Goal: Task Accomplishment & Management: Use online tool/utility

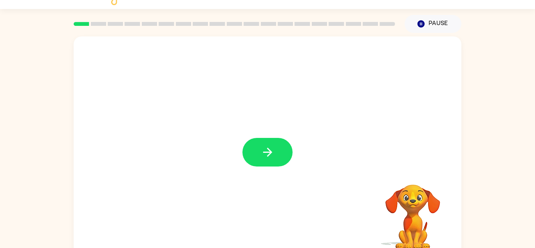
scroll to position [27, 0]
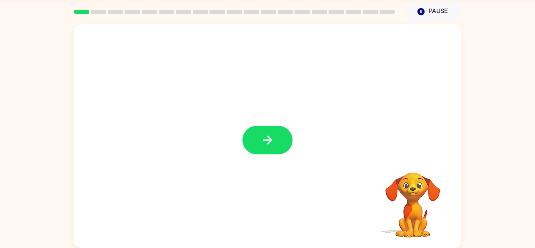
click at [258, 165] on div at bounding box center [268, 136] width 388 height 224
click at [267, 137] on icon "button" at bounding box center [268, 140] width 14 height 14
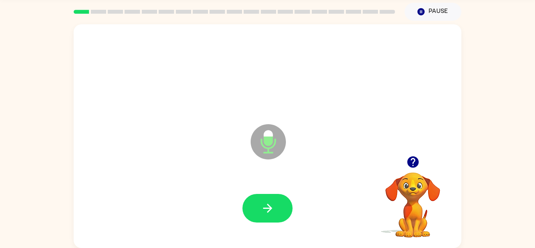
scroll to position [25, 0]
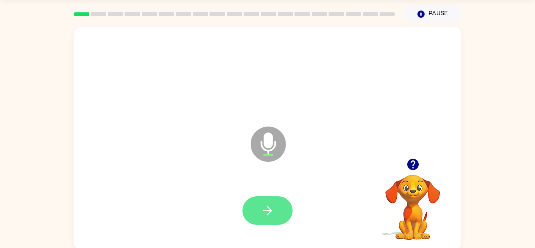
click at [273, 208] on icon "button" at bounding box center [268, 211] width 14 height 14
click at [281, 216] on button "button" at bounding box center [268, 210] width 50 height 29
click at [275, 216] on button "button" at bounding box center [268, 210] width 50 height 29
click at [275, 213] on button "button" at bounding box center [268, 210] width 50 height 29
click at [278, 216] on button "button" at bounding box center [268, 210] width 50 height 29
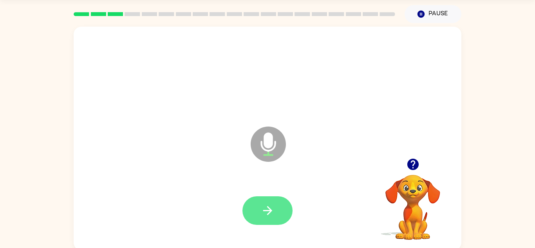
click at [285, 218] on button "button" at bounding box center [268, 210] width 50 height 29
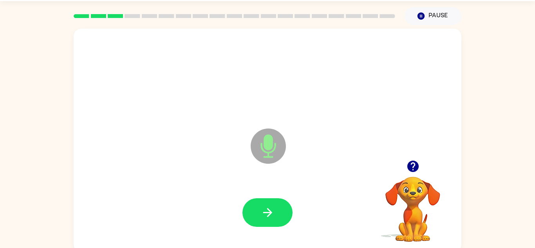
scroll to position [23, 0]
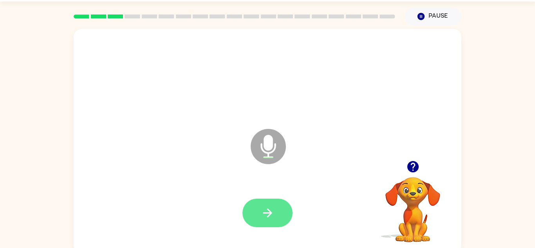
click at [268, 218] on icon "button" at bounding box center [268, 213] width 14 height 14
click at [275, 218] on button "button" at bounding box center [268, 213] width 50 height 29
click at [278, 215] on button "button" at bounding box center [268, 213] width 50 height 29
click at [271, 226] on button "button" at bounding box center [268, 213] width 50 height 29
click at [275, 207] on button "button" at bounding box center [268, 213] width 50 height 29
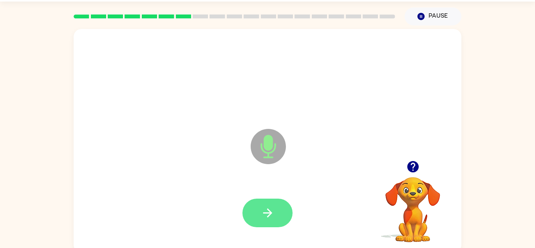
click at [260, 200] on button "button" at bounding box center [268, 213] width 50 height 29
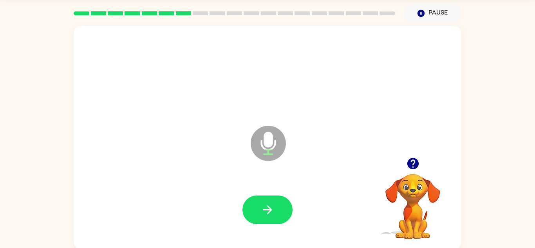
scroll to position [27, 0]
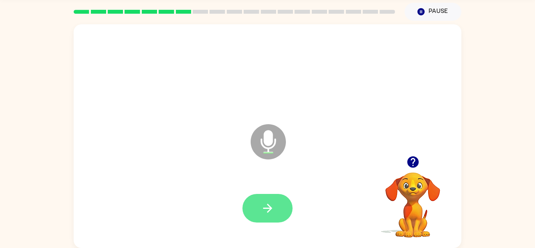
click at [252, 209] on button "button" at bounding box center [268, 208] width 50 height 29
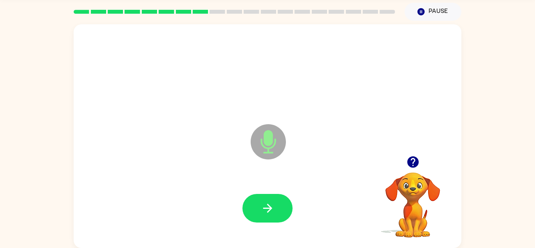
click at [232, 120] on div "Microphone The Microphone is here when it is your turn to talk" at bounding box center [249, 122] width 335 height 28
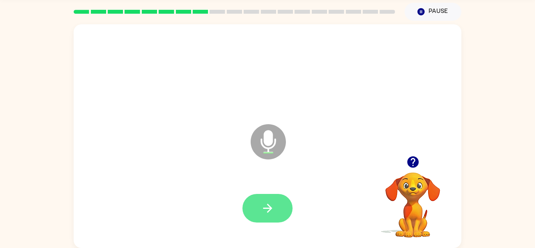
click at [271, 198] on button "button" at bounding box center [268, 208] width 50 height 29
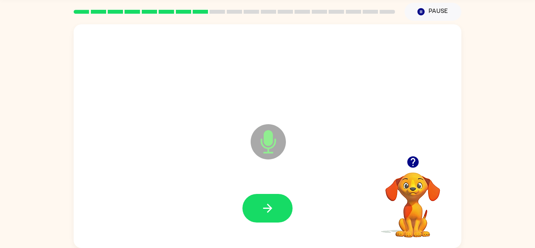
click at [271, 198] on button "button" at bounding box center [268, 208] width 50 height 29
click at [269, 201] on icon "button" at bounding box center [268, 208] width 14 height 14
click at [269, 201] on button "button" at bounding box center [268, 208] width 50 height 29
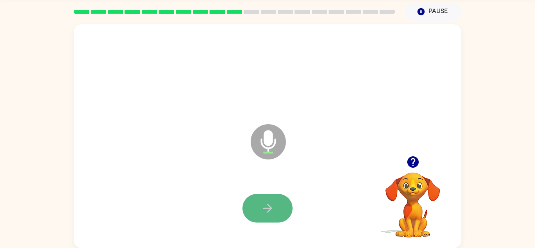
click at [270, 199] on button "button" at bounding box center [268, 208] width 50 height 29
click at [271, 198] on button "button" at bounding box center [268, 208] width 50 height 29
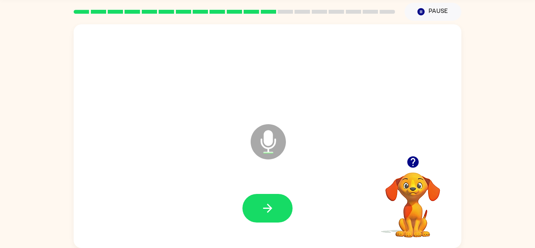
click at [271, 198] on button "button" at bounding box center [268, 208] width 50 height 29
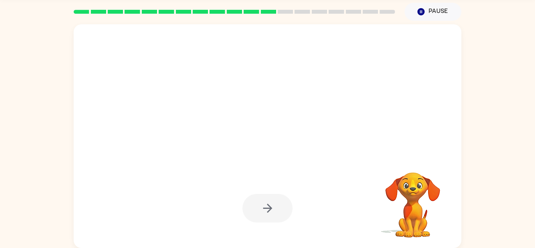
click at [271, 198] on div at bounding box center [268, 208] width 50 height 29
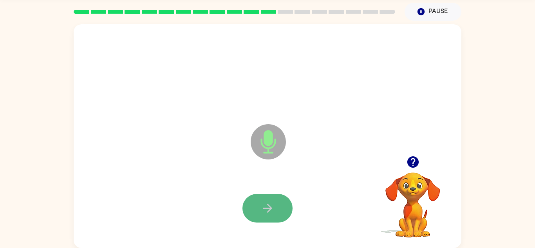
click at [272, 198] on button "button" at bounding box center [268, 208] width 50 height 29
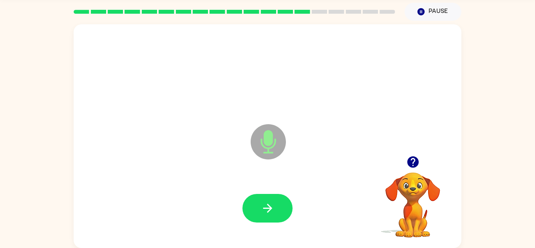
click at [272, 198] on button "button" at bounding box center [268, 208] width 50 height 29
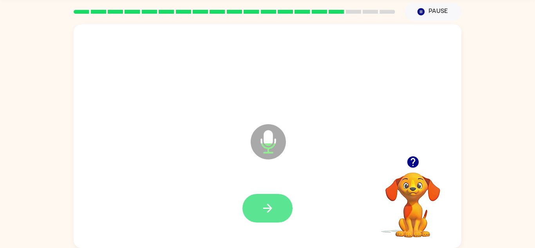
click at [272, 202] on icon "button" at bounding box center [268, 208] width 14 height 14
click at [272, 198] on button "button" at bounding box center [268, 208] width 50 height 29
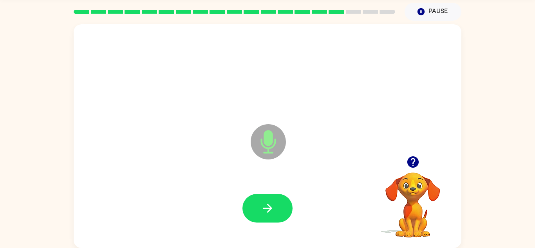
click at [272, 198] on button "button" at bounding box center [268, 208] width 50 height 29
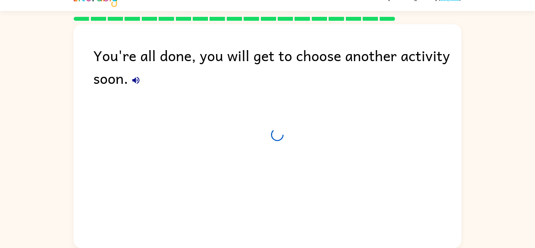
scroll to position [13, 0]
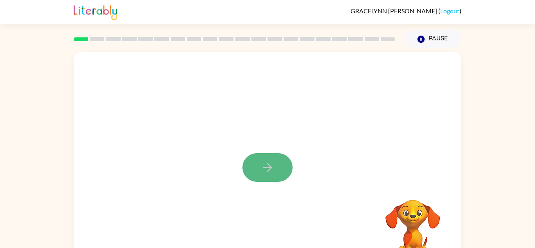
click at [252, 158] on button "button" at bounding box center [268, 167] width 50 height 29
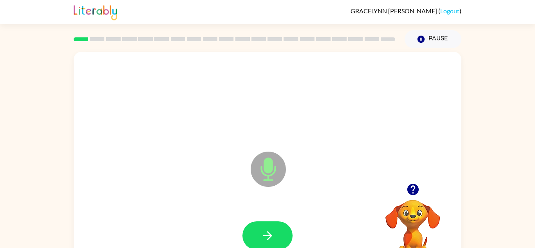
click at [252, 158] on icon "Microphone The Microphone is here when it is your turn to talk" at bounding box center [308, 179] width 118 height 59
click at [280, 232] on button "button" at bounding box center [268, 235] width 50 height 29
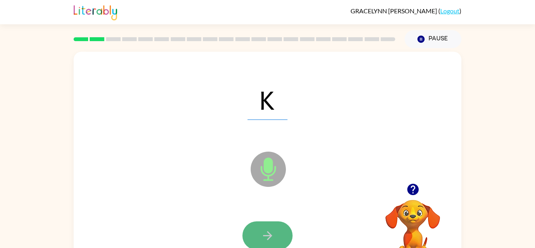
click at [279, 231] on button "button" at bounding box center [268, 235] width 50 height 29
click at [279, 231] on div at bounding box center [268, 235] width 50 height 29
click at [283, 230] on button "button" at bounding box center [268, 235] width 50 height 29
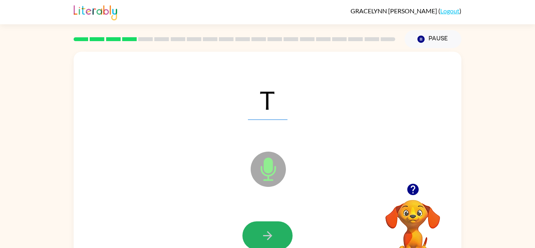
click at [283, 230] on button "button" at bounding box center [268, 235] width 50 height 29
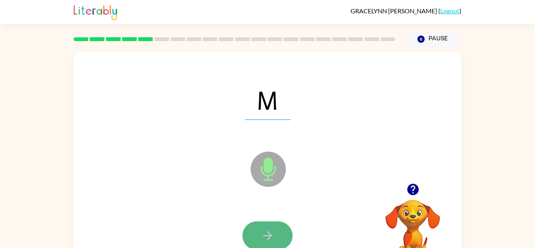
click at [283, 230] on button "button" at bounding box center [268, 235] width 50 height 29
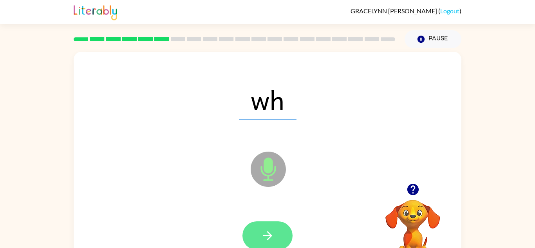
click at [273, 234] on icon "button" at bounding box center [268, 236] width 14 height 14
click at [275, 237] on button "button" at bounding box center [268, 235] width 50 height 29
click at [272, 235] on icon "button" at bounding box center [268, 236] width 14 height 14
click at [270, 232] on icon "button" at bounding box center [268, 236] width 14 height 14
click at [280, 237] on button "button" at bounding box center [268, 235] width 50 height 29
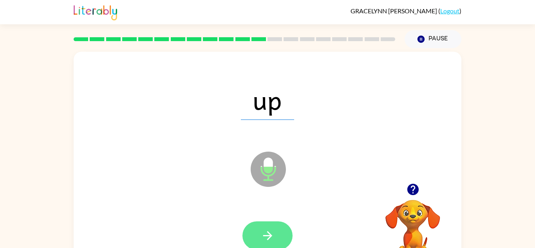
click at [285, 232] on button "button" at bounding box center [268, 235] width 50 height 29
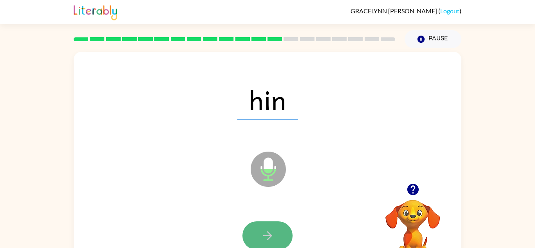
click at [262, 226] on button "button" at bounding box center [268, 235] width 50 height 29
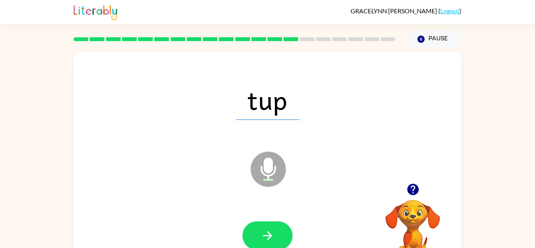
click at [262, 226] on button "button" at bounding box center [268, 235] width 50 height 29
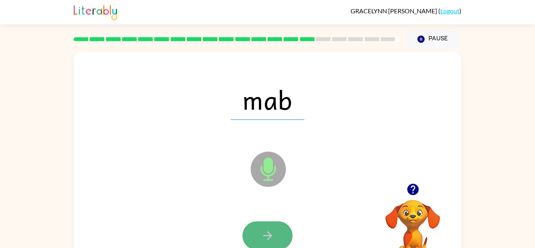
click at [261, 224] on button "button" at bounding box center [268, 235] width 50 height 29
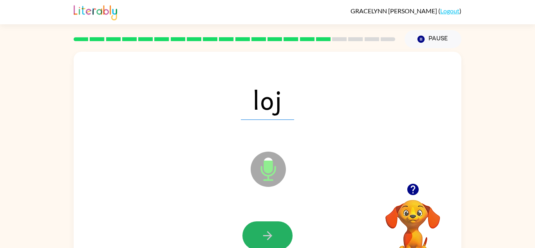
click at [261, 224] on button "button" at bounding box center [268, 235] width 50 height 29
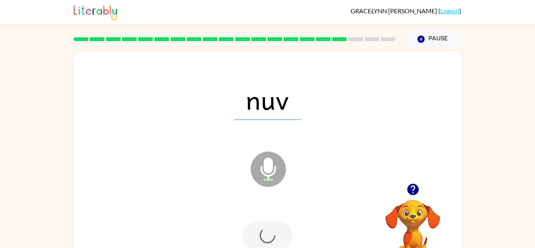
click at [261, 224] on div at bounding box center [268, 235] width 50 height 29
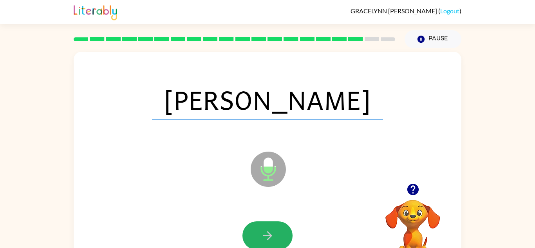
click at [261, 224] on button "button" at bounding box center [268, 235] width 50 height 29
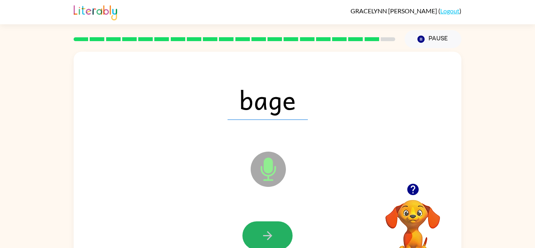
click at [261, 224] on button "button" at bounding box center [268, 235] width 50 height 29
